Goal: Submit feedback/report problem

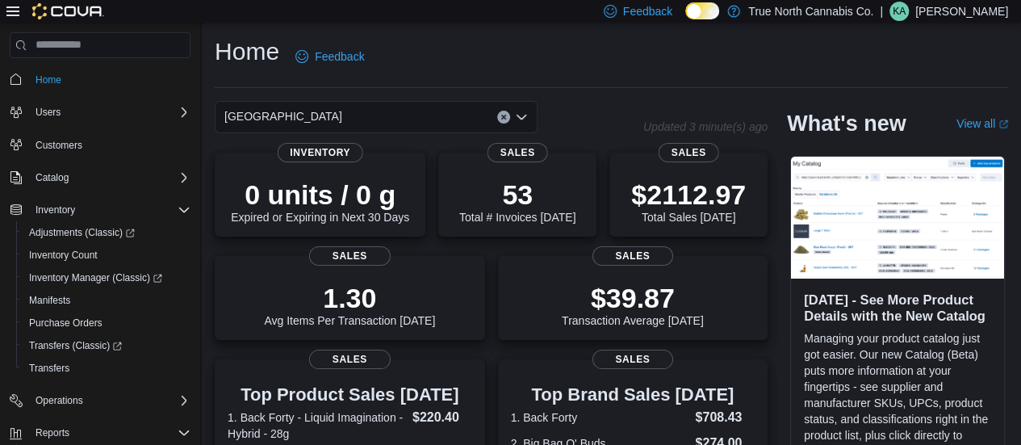
click at [509, 114] on button "Clear input" at bounding box center [503, 117] width 13 height 13
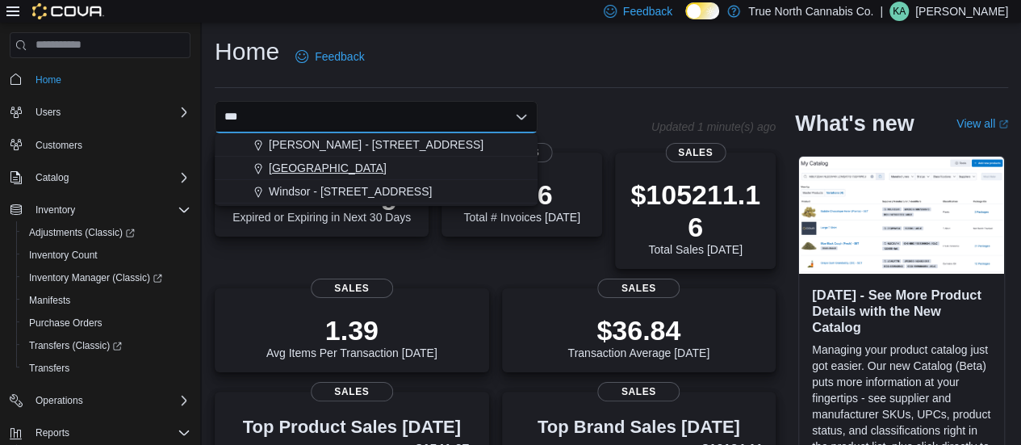
type input "***"
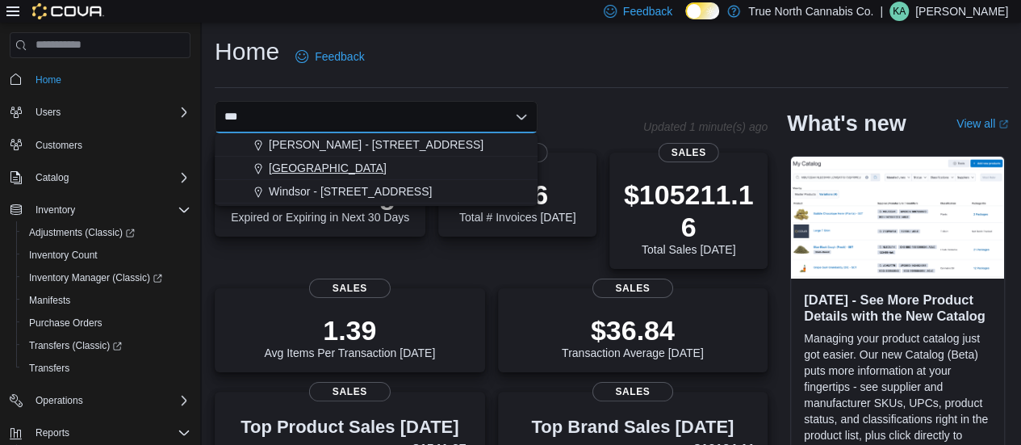
click at [307, 170] on div "[GEOGRAPHIC_DATA]" at bounding box center [386, 168] width 284 height 16
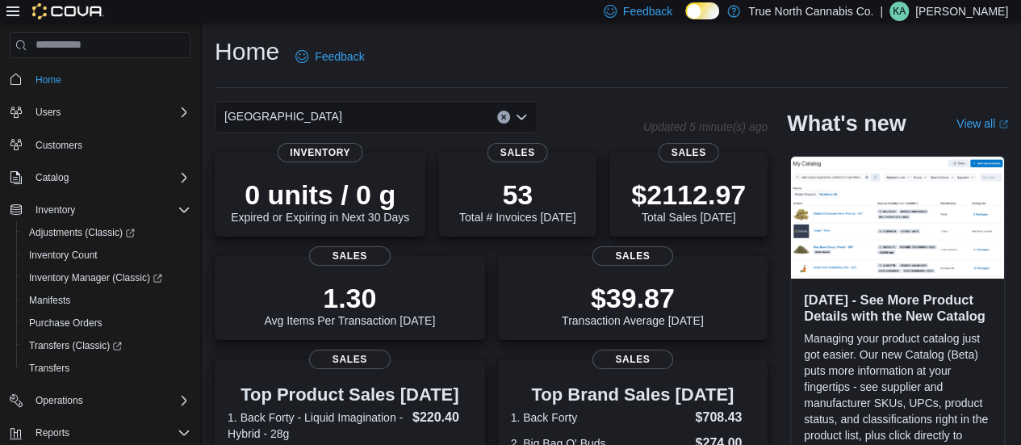
click at [600, 69] on div "Home Feedback" at bounding box center [611, 57] width 793 height 42
